Goal: Transaction & Acquisition: Purchase product/service

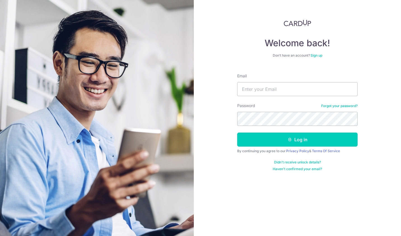
type input "[EMAIL_ADDRESS][DOMAIN_NAME]"
click at [237, 132] on button "Log in" at bounding box center [297, 139] width 120 height 14
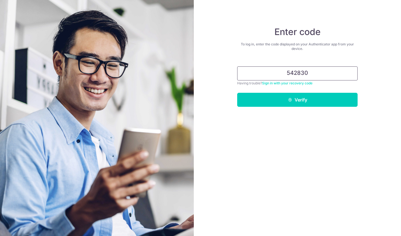
type input "542830"
click at [307, 98] on button "Verify" at bounding box center [297, 100] width 120 height 14
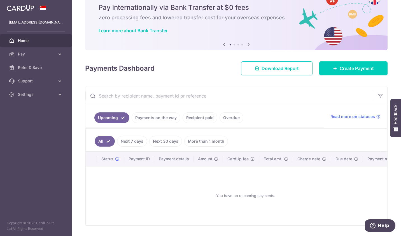
scroll to position [28, 0]
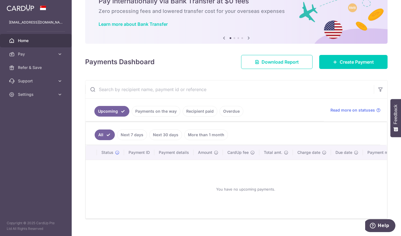
click at [167, 112] on link "Payments on the way" at bounding box center [156, 111] width 49 height 11
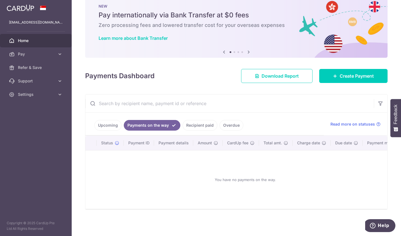
scroll to position [0, 0]
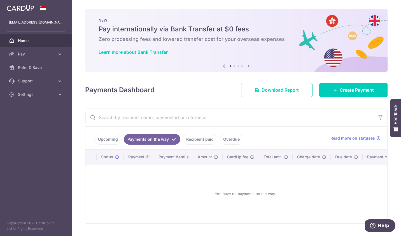
click at [201, 137] on link "Recipient paid" at bounding box center [200, 139] width 35 height 11
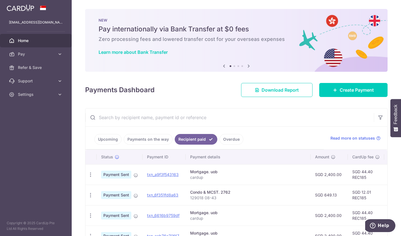
click at [233, 139] on link "Overdue" at bounding box center [231, 139] width 24 height 11
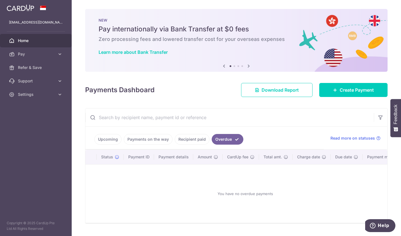
click at [104, 140] on link "Upcoming" at bounding box center [107, 139] width 27 height 11
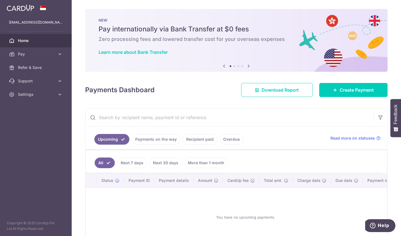
click at [33, 53] on span "Pay" at bounding box center [36, 54] width 37 height 6
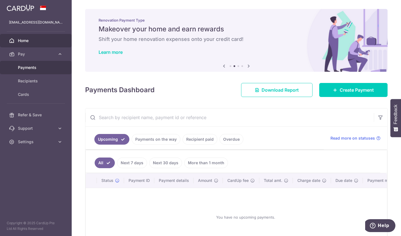
click at [47, 70] on span "Payments" at bounding box center [36, 68] width 37 height 6
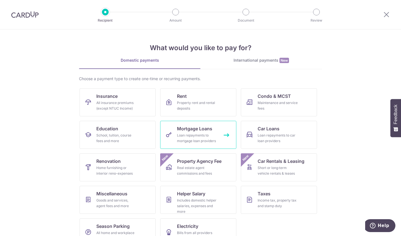
click at [194, 141] on div "Loan repayments to mortgage loan providers" at bounding box center [197, 137] width 40 height 11
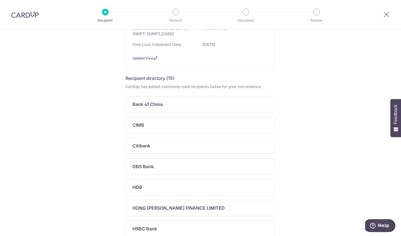
scroll to position [54, 0]
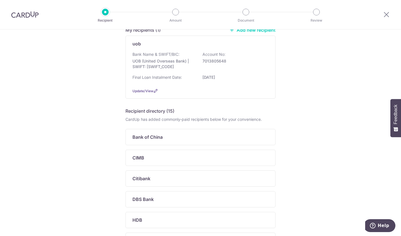
click at [184, 56] on div "Bank Name & SWIFT/BIC: UOB (United Overseas Bank) | SWIFT: UOVBSGSGXXX Account …" at bounding box center [200, 62] width 136 height 21
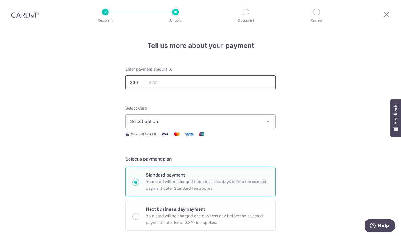
click at [194, 81] on input "text" at bounding box center [200, 82] width 150 height 14
type input "150,000.00"
click at [228, 122] on span "Select option" at bounding box center [195, 121] width 130 height 7
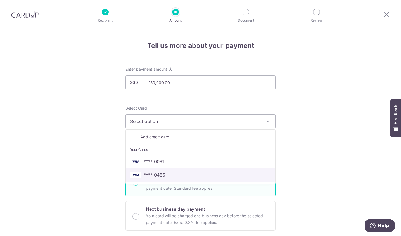
click at [177, 173] on span "**** 0466" at bounding box center [200, 174] width 141 height 7
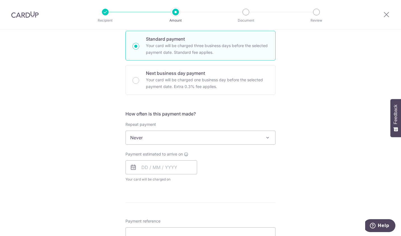
scroll to position [140, 0]
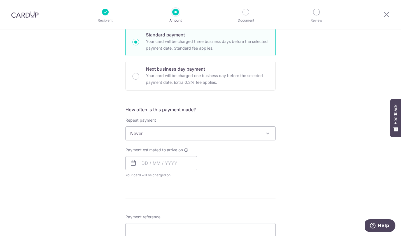
click at [238, 134] on span "Never" at bounding box center [201, 133] width 150 height 13
click at [153, 162] on input "text" at bounding box center [161, 163] width 72 height 14
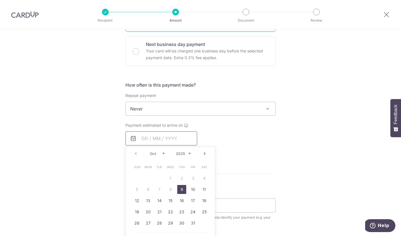
scroll to position [168, 0]
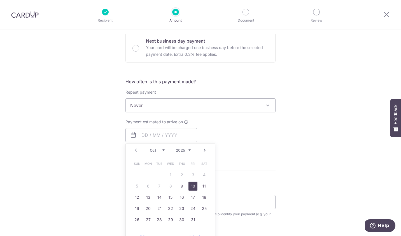
click at [192, 185] on link "10" at bounding box center [192, 185] width 9 height 9
click at [274, 139] on div "Payment estimated to arrive on Prev Next Oct Nov Dec 2025 2026 2027 2028 2029 2…" at bounding box center [200, 134] width 157 height 31
click at [283, 146] on div "Tell us more about your payment Enter payment amount SGD 150,000.00 150000.00 S…" at bounding box center [200, 114] width 401 height 506
click at [249, 136] on div "Payment estimated to arrive on Prev Next Oct Nov Dec 2025 2026 2027 2028 2029 2…" at bounding box center [200, 134] width 157 height 31
type input "10/10/2025"
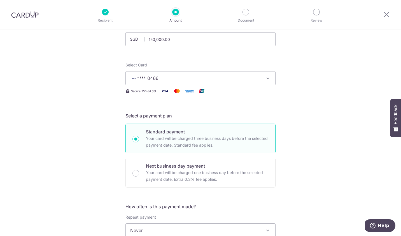
scroll to position [0, 0]
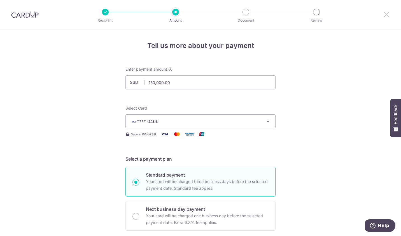
click at [386, 14] on icon at bounding box center [386, 14] width 7 height 7
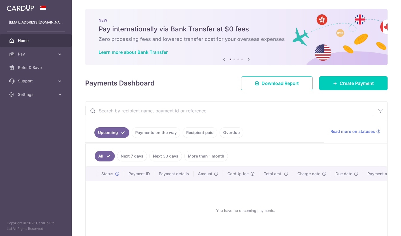
click at [37, 54] on span "Pay" at bounding box center [36, 54] width 37 height 6
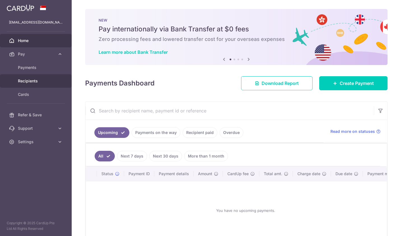
click at [39, 80] on span "Recipients" at bounding box center [36, 81] width 37 height 6
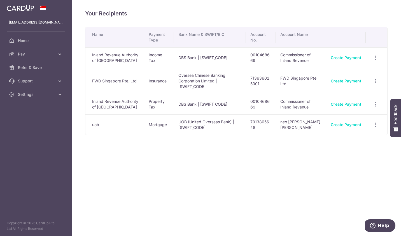
click at [344, 127] on div "Create Payment" at bounding box center [346, 125] width 31 height 6
click at [343, 127] on link "Create Payment" at bounding box center [346, 124] width 31 height 5
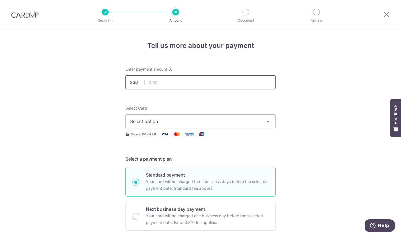
click at [159, 80] on input "text" at bounding box center [200, 82] width 150 height 14
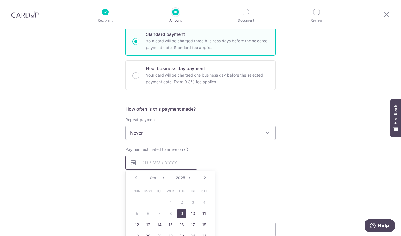
type input "150,000.00"
click at [96, 106] on div "Tell us more about your payment Enter payment amount SGD 150,000.00 150000.00 S…" at bounding box center [200, 142] width 401 height 506
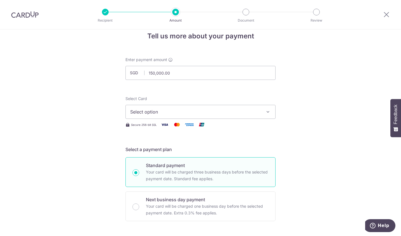
scroll to position [0, 0]
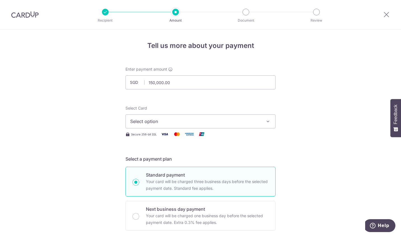
click at [184, 118] on span "Select option" at bounding box center [195, 121] width 130 height 7
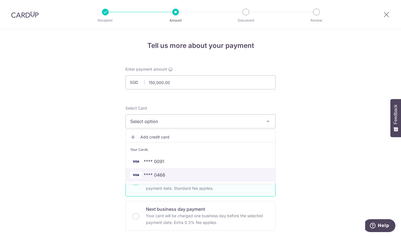
click at [174, 174] on span "**** 0466" at bounding box center [200, 174] width 141 height 7
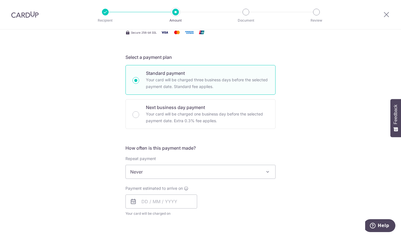
scroll to position [112, 0]
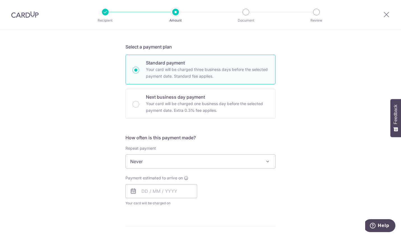
click at [169, 160] on span "Never" at bounding box center [201, 161] width 150 height 13
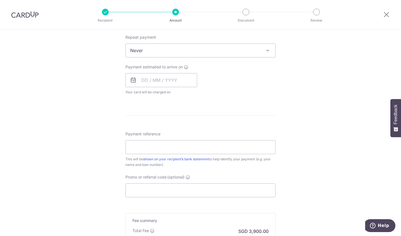
scroll to position [224, 0]
click at [165, 81] on input "text" at bounding box center [161, 79] width 72 height 14
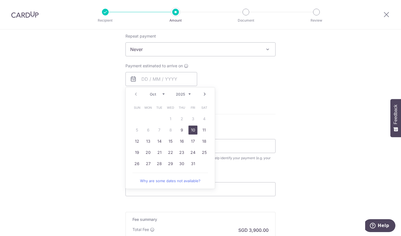
drag, startPoint x: 190, startPoint y: 131, endPoint x: 246, endPoint y: 100, distance: 64.7
click at [190, 131] on link "10" at bounding box center [192, 129] width 9 height 9
type input "10/10/2025"
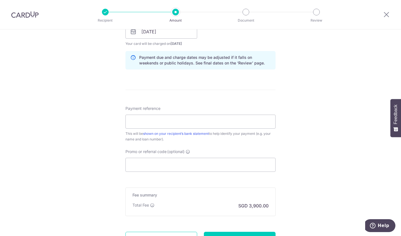
scroll to position [280, 0]
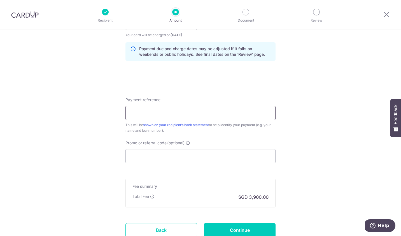
click at [206, 108] on input "Payment reference" at bounding box center [200, 113] width 150 height 14
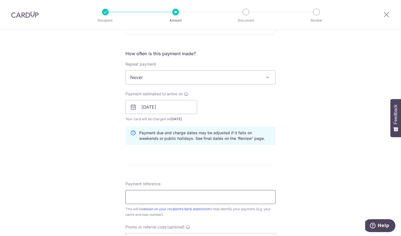
scroll to position [56, 0]
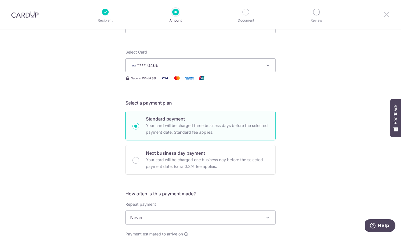
click at [384, 14] on icon at bounding box center [386, 14] width 7 height 7
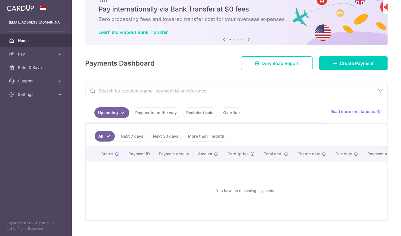
scroll to position [34, 0]
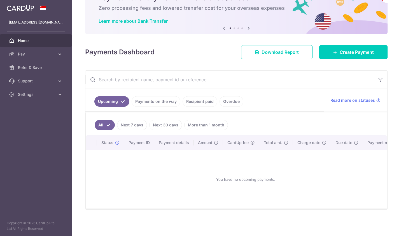
click at [32, 57] on link "Pay" at bounding box center [36, 53] width 72 height 13
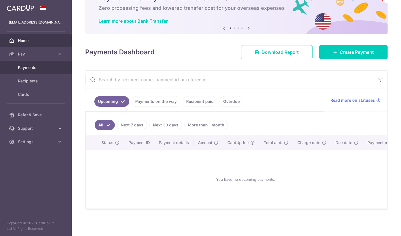
click at [34, 71] on link "Payments" at bounding box center [36, 67] width 72 height 13
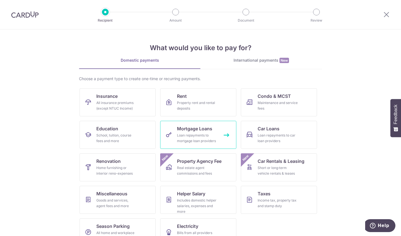
click at [199, 137] on div "Loan repayments to mortgage loan providers" at bounding box center [197, 137] width 40 height 11
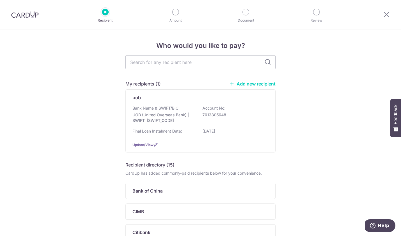
drag, startPoint x: 228, startPoint y: 117, endPoint x: 201, endPoint y: 115, distance: 27.3
click at [202, 115] on p "7013805648" at bounding box center [233, 115] width 63 height 6
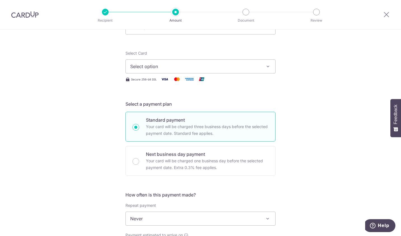
scroll to position [84, 0]
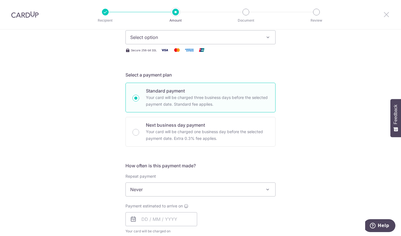
drag, startPoint x: 387, startPoint y: 15, endPoint x: 228, endPoint y: 30, distance: 159.9
click at [387, 15] on icon at bounding box center [386, 14] width 7 height 7
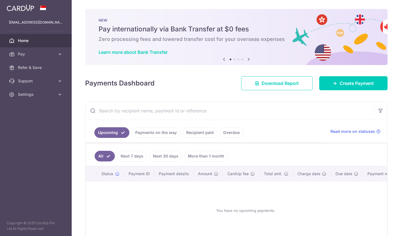
click at [249, 60] on icon at bounding box center [248, 59] width 7 height 7
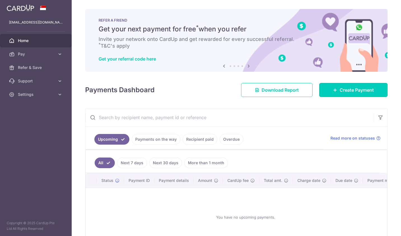
click at [337, 85] on link "Create Payment" at bounding box center [353, 90] width 68 height 14
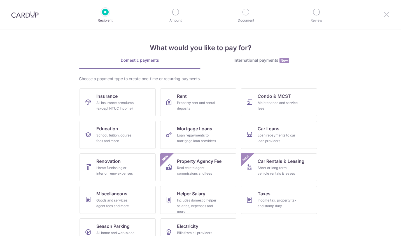
click at [384, 16] on icon at bounding box center [386, 14] width 7 height 7
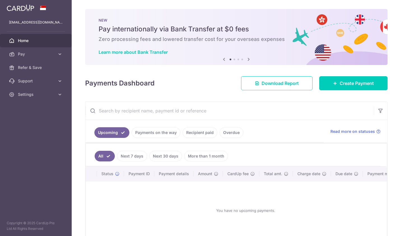
click at [31, 55] on span "Pay" at bounding box center [36, 54] width 37 height 6
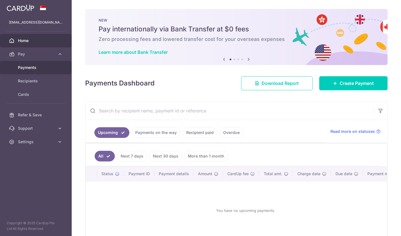
click at [33, 65] on span "Payments" at bounding box center [36, 68] width 37 height 6
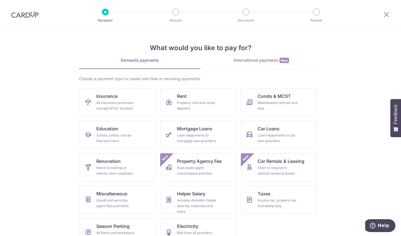
click at [382, 15] on div at bounding box center [386, 14] width 29 height 29
click at [385, 13] on icon at bounding box center [386, 14] width 7 height 7
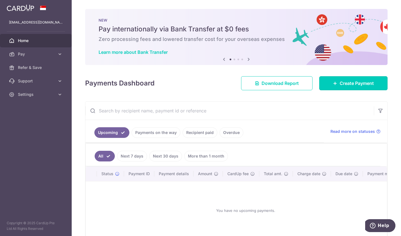
click at [358, 83] on span "Create Payment" at bounding box center [357, 83] width 34 height 7
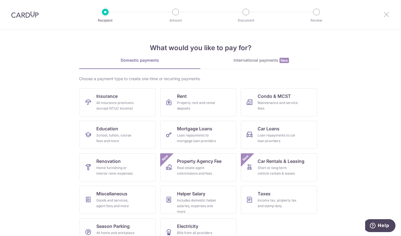
click at [388, 15] on icon at bounding box center [386, 14] width 7 height 7
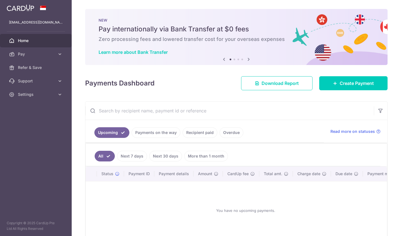
click at [34, 55] on span "Pay" at bounding box center [36, 54] width 37 height 6
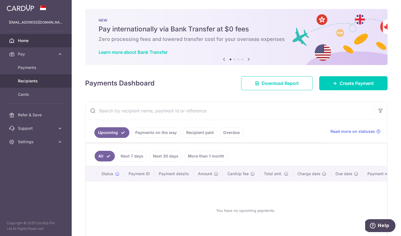
click at [33, 81] on span "Recipients" at bounding box center [36, 81] width 37 height 6
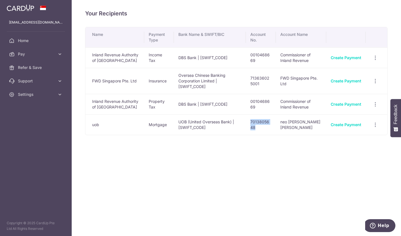
drag, startPoint x: 258, startPoint y: 136, endPoint x: 249, endPoint y: 128, distance: 12.1
click at [249, 128] on td "7013805648" at bounding box center [261, 124] width 30 height 20
copy td "7013805648"
click at [299, 168] on div "Your Recipients Name Payment Type Bank Name & SWIFT/BIC Account No. Account Nam…" at bounding box center [236, 118] width 329 height 236
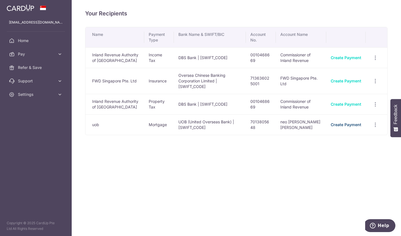
click at [348, 127] on link "Create Payment" at bounding box center [346, 124] width 31 height 5
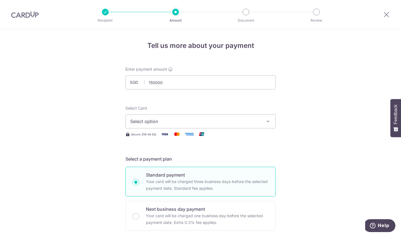
type input "150,000.00"
click at [184, 71] on div "Enter payment amount SGD 150,000.00 150000.00" at bounding box center [200, 77] width 150 height 23
click at [170, 124] on span "Select option" at bounding box center [195, 121] width 130 height 7
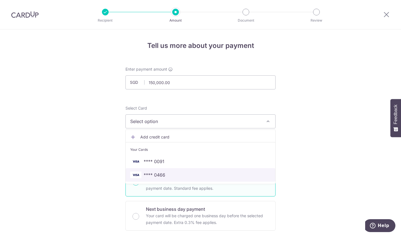
click at [162, 175] on span "**** 0466" at bounding box center [155, 174] width 22 height 7
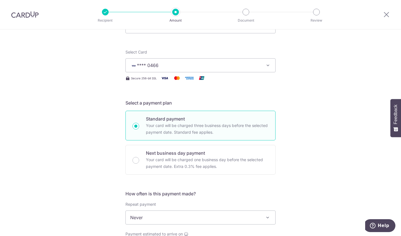
scroll to position [112, 0]
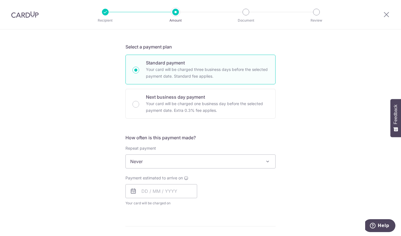
click at [219, 160] on span "Never" at bounding box center [201, 161] width 150 height 13
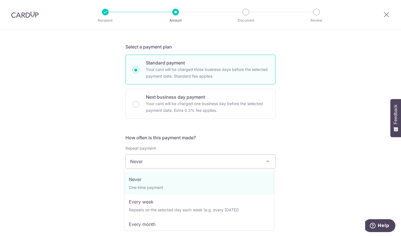
click at [219, 160] on span "Never" at bounding box center [201, 161] width 150 height 13
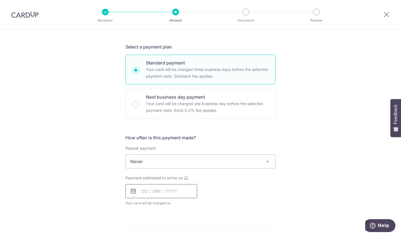
click at [173, 190] on input "text" at bounding box center [161, 191] width 72 height 14
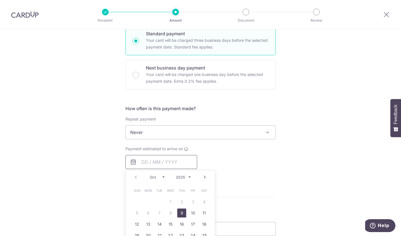
scroll to position [168, 0]
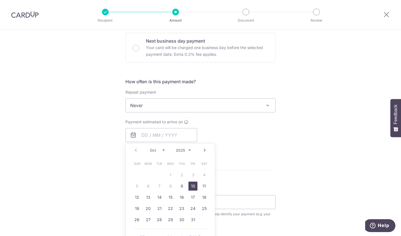
click at [190, 186] on link "10" at bounding box center [192, 185] width 9 height 9
type input "10/10/2025"
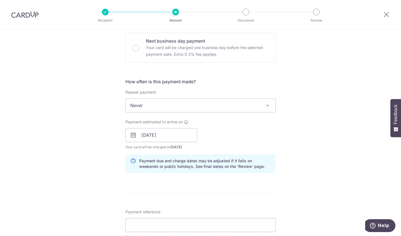
scroll to position [252, 0]
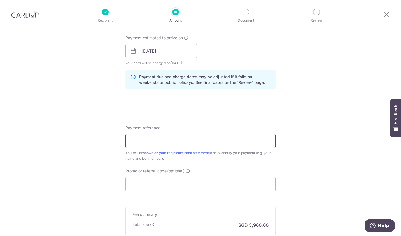
click at [176, 143] on input "Payment reference" at bounding box center [200, 141] width 150 height 14
paste input "7013805648"
type input "7013805648"
click at [195, 185] on input "Promo or referral code (optional)" at bounding box center [200, 184] width 150 height 14
paste input "JIMMYNWP2"
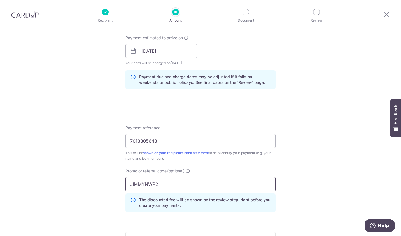
type input "JIMMYNWP2"
click at [297, 171] on div "Tell us more about your payment Enter payment amount SGD 150,000.00 150000.00 S…" at bounding box center [200, 54] width 401 height 555
click at [184, 140] on input "7013805648" at bounding box center [200, 141] width 150 height 14
drag, startPoint x: 177, startPoint y: 139, endPoint x: 105, endPoint y: 139, distance: 72.5
click at [105, 139] on div "Tell us more about your payment Enter payment amount SGD 150,000.00 150000.00 S…" at bounding box center [200, 54] width 401 height 555
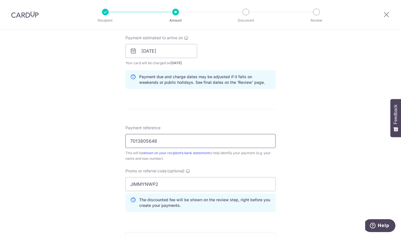
click at [179, 139] on input "7013805648" at bounding box center [200, 141] width 150 height 14
click at [178, 139] on input "7013805648" at bounding box center [200, 141] width 150 height 14
drag, startPoint x: 142, startPoint y: 143, endPoint x: 123, endPoint y: 146, distance: 19.8
click at [123, 146] on div "Tell us more about your payment Enter payment amount SGD 150,000.00 150000.00 S…" at bounding box center [200, 54] width 401 height 555
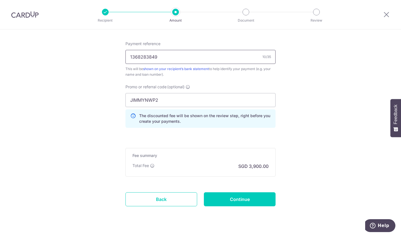
type input "1368283849"
click at [238, 201] on input "Continue" at bounding box center [240, 199] width 72 height 14
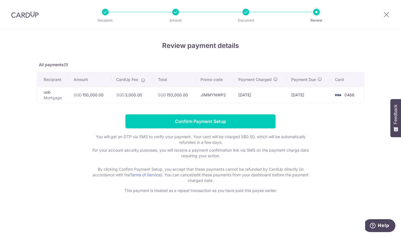
click at [195, 124] on input "Confirm Payment Setup" at bounding box center [200, 121] width 150 height 14
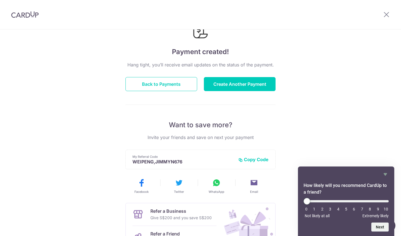
scroll to position [56, 0]
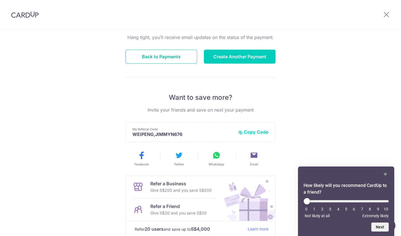
click at [168, 57] on button "Back to Payments" at bounding box center [161, 57] width 72 height 14
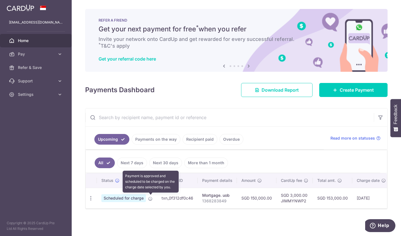
click at [152, 198] on icon at bounding box center [150, 198] width 4 height 4
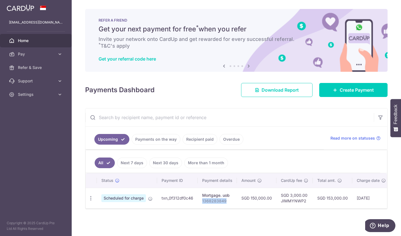
drag, startPoint x: 202, startPoint y: 201, endPoint x: 226, endPoint y: 201, distance: 23.8
click at [226, 201] on p "1368283849" at bounding box center [217, 201] width 30 height 6
click at [12, 52] on icon at bounding box center [12, 54] width 6 height 6
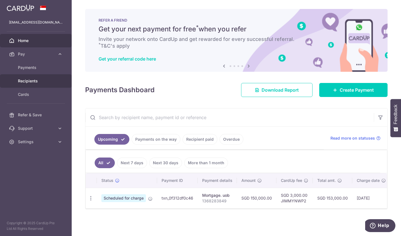
click at [26, 77] on link "Recipients" at bounding box center [36, 80] width 72 height 13
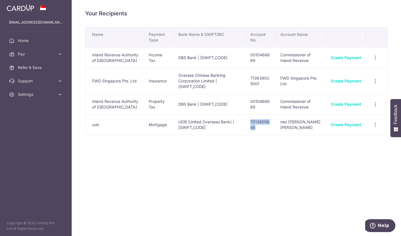
drag, startPoint x: 253, startPoint y: 128, endPoint x: 267, endPoint y: 134, distance: 16.2
click at [267, 134] on td "7013805648" at bounding box center [261, 124] width 30 height 20
click at [207, 178] on div "Your Recipients Name Payment Type Bank Name & SWIFT/BIC Account No. Account Nam…" at bounding box center [236, 118] width 329 height 236
